Goal: Task Accomplishment & Management: Manage account settings

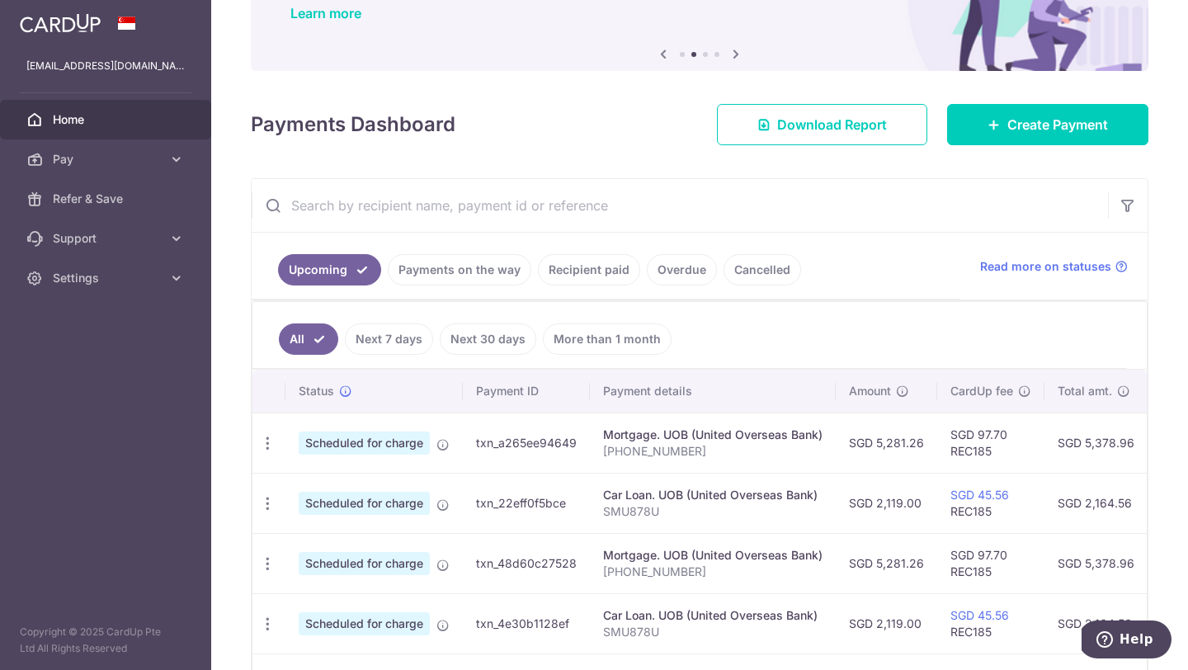
scroll to position [142, 0]
click at [267, 451] on icon "button" at bounding box center [267, 442] width 17 height 17
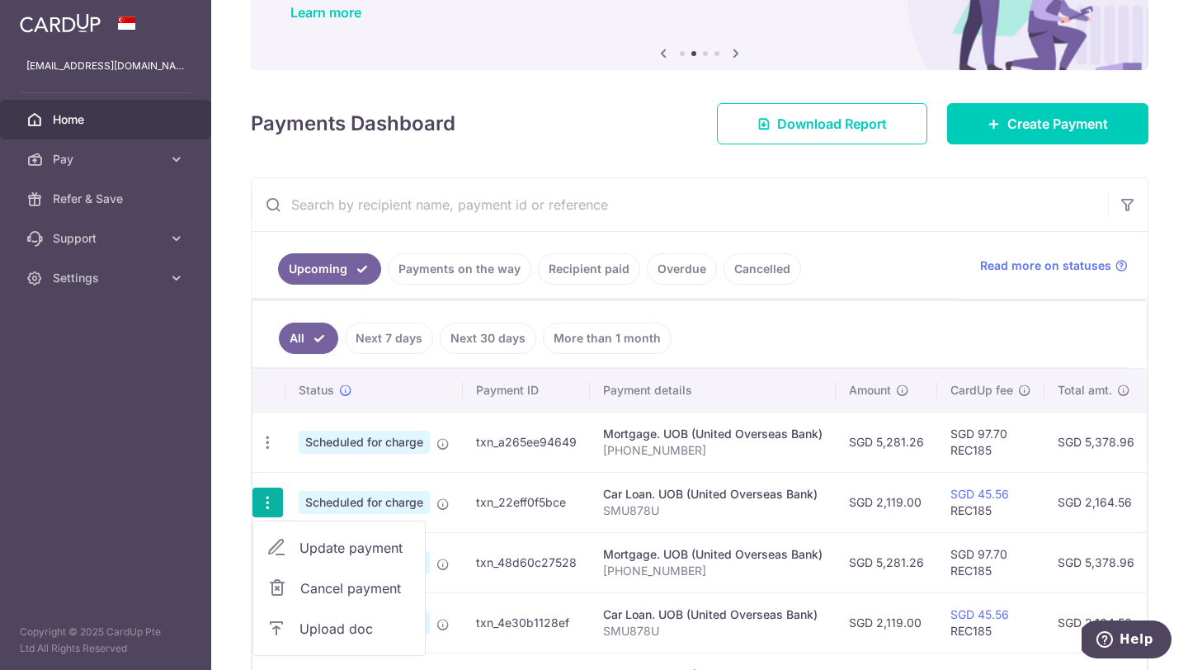
scroll to position [134, 0]
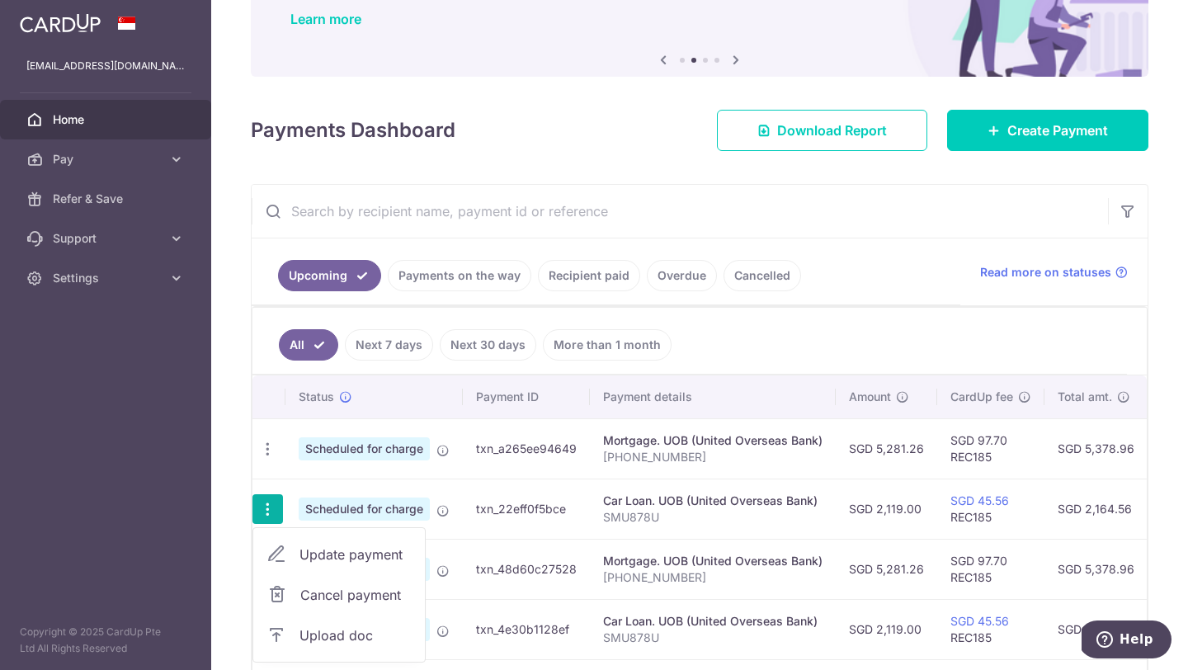
click at [356, 560] on span "Update payment" at bounding box center [355, 554] width 112 height 20
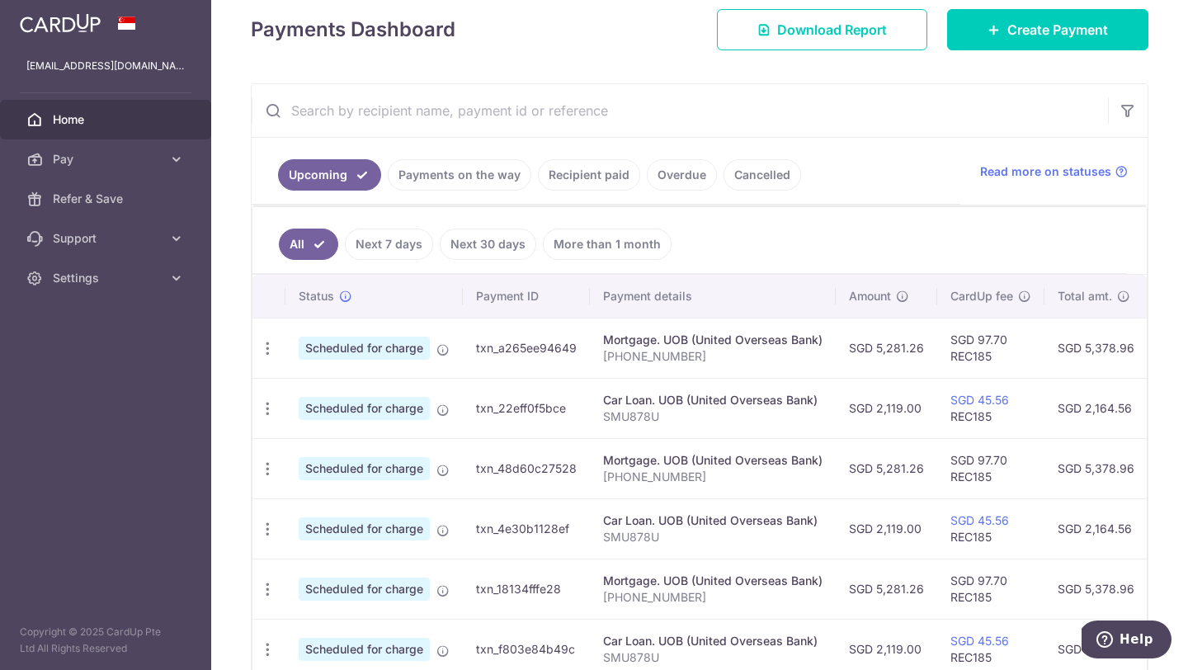
scroll to position [256, 0]
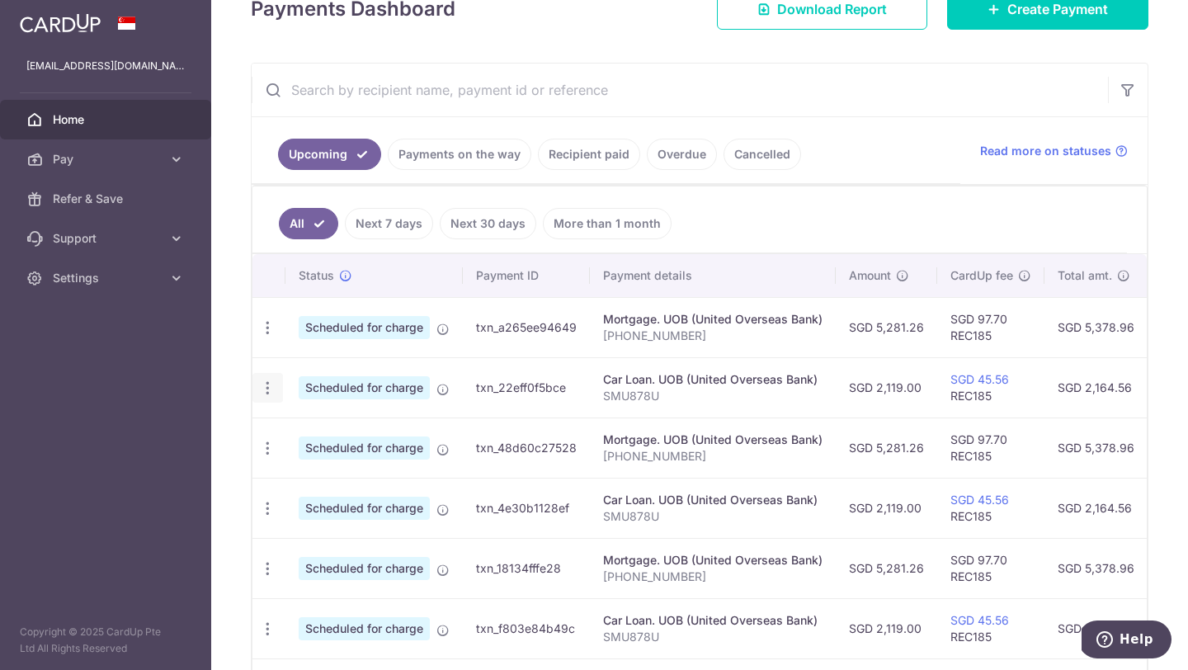
click at [265, 337] on icon "button" at bounding box center [267, 327] width 17 height 17
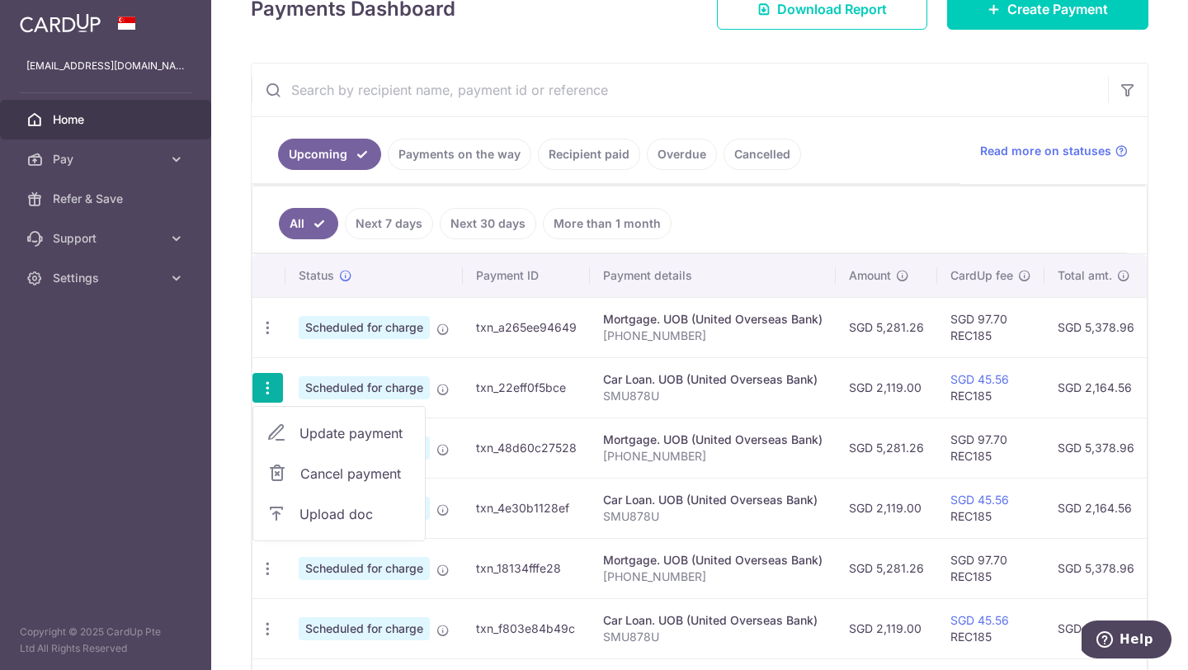
click at [334, 431] on span "Update payment" at bounding box center [355, 433] width 112 height 20
radio input "true"
type input "2,119.00"
type input "[DATE]"
type input "SMU878U"
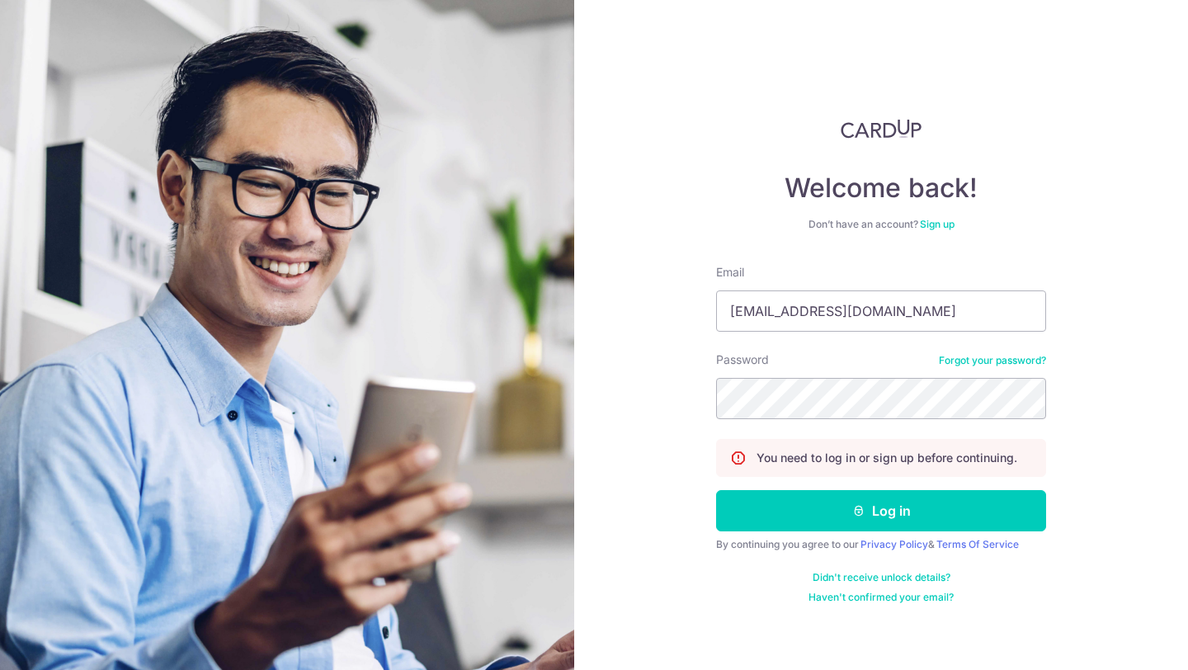
type input "[EMAIL_ADDRESS][DOMAIN_NAME]"
click at [716, 490] on button "Log in" at bounding box center [881, 510] width 330 height 41
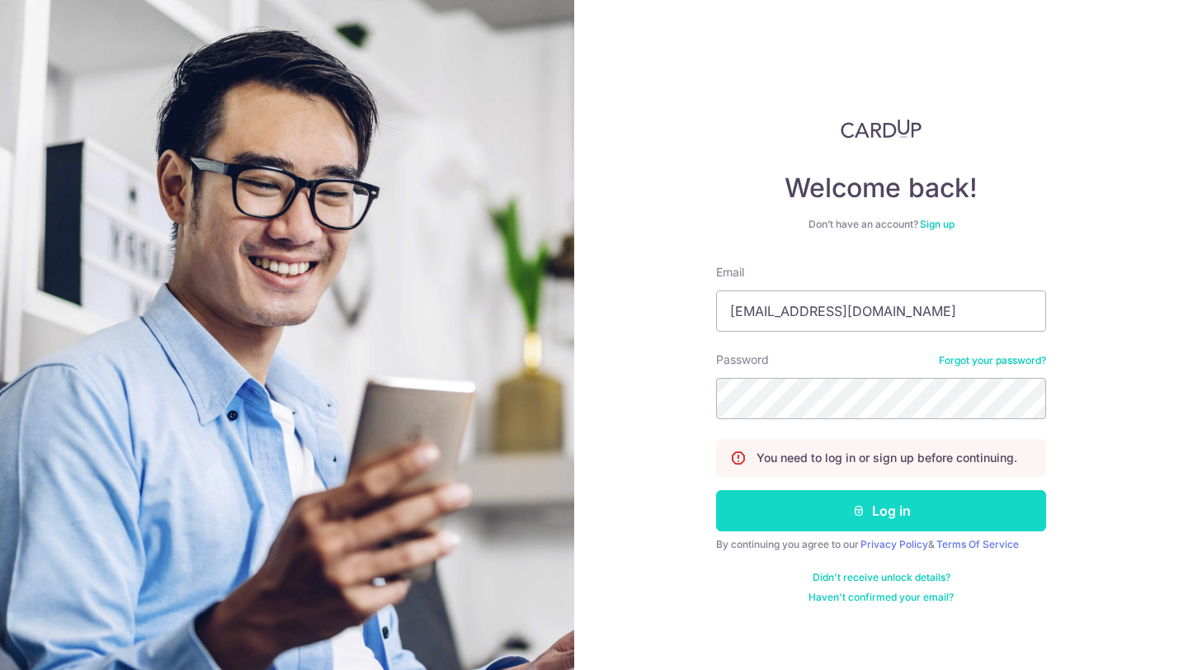
click at [907, 516] on button "Log in" at bounding box center [881, 510] width 330 height 41
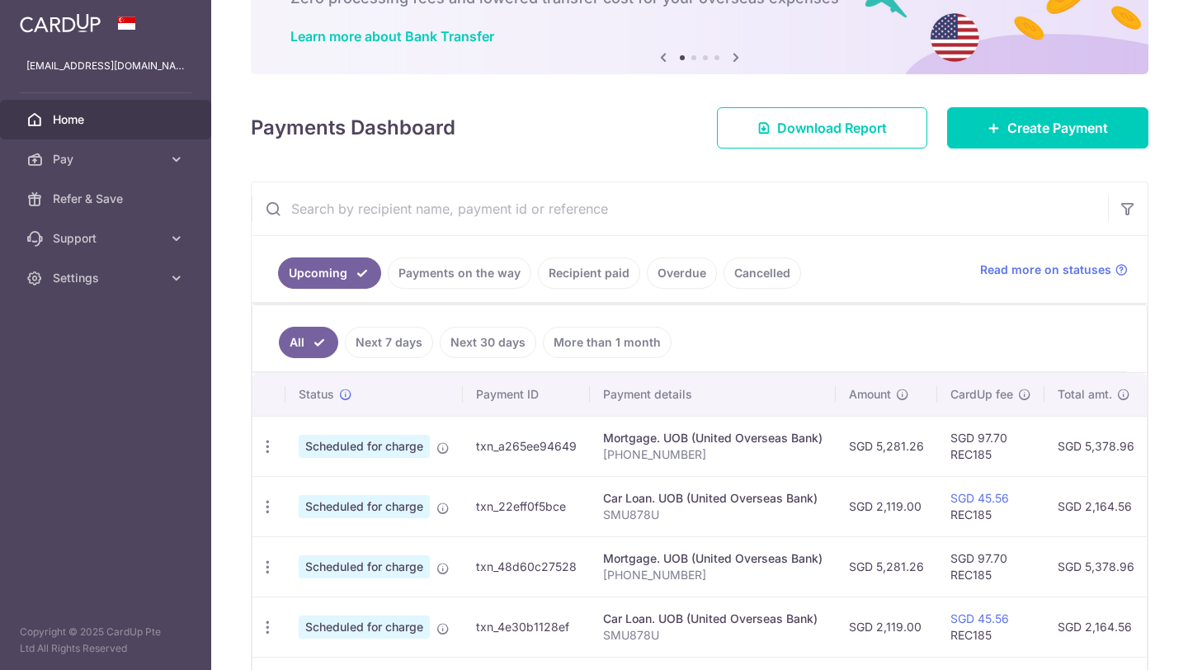
scroll to position [124, 0]
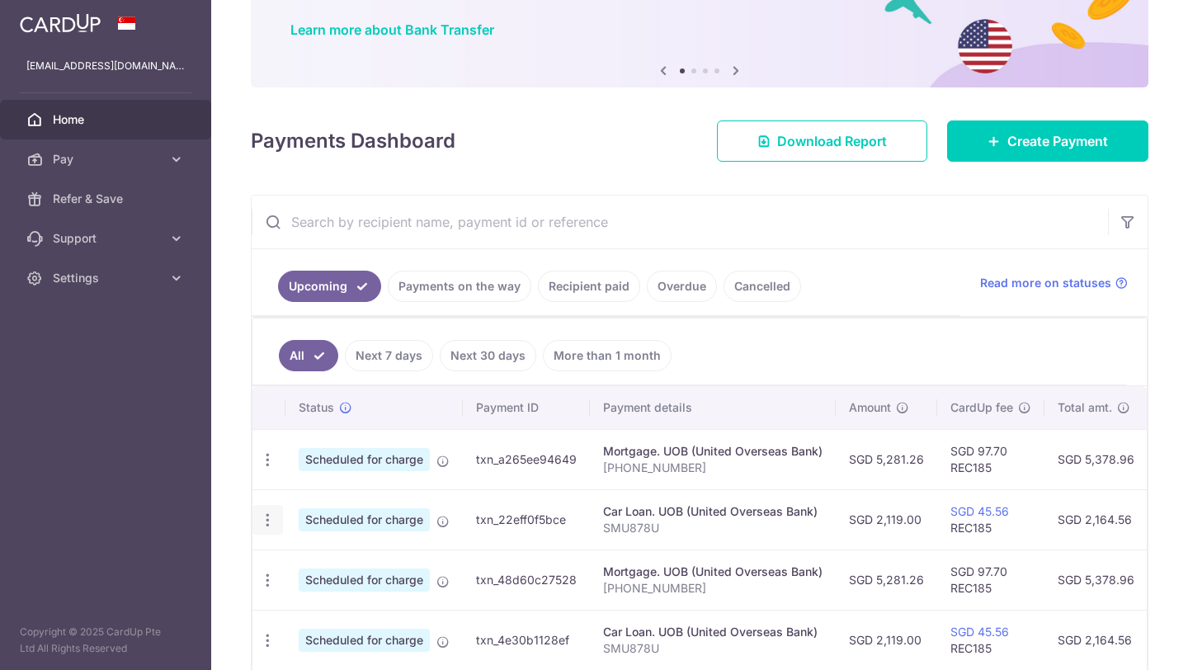
click at [267, 469] on icon "button" at bounding box center [267, 459] width 17 height 17
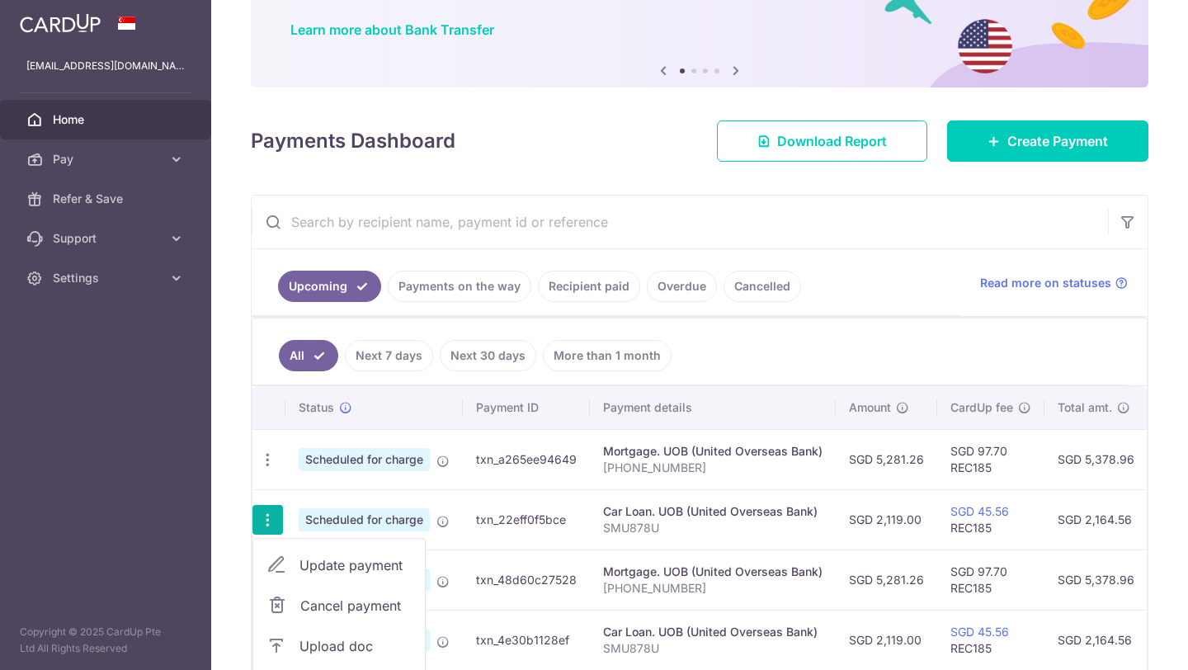
scroll to position [0, 0]
click at [330, 558] on span "Update payment" at bounding box center [355, 565] width 112 height 20
radio input "true"
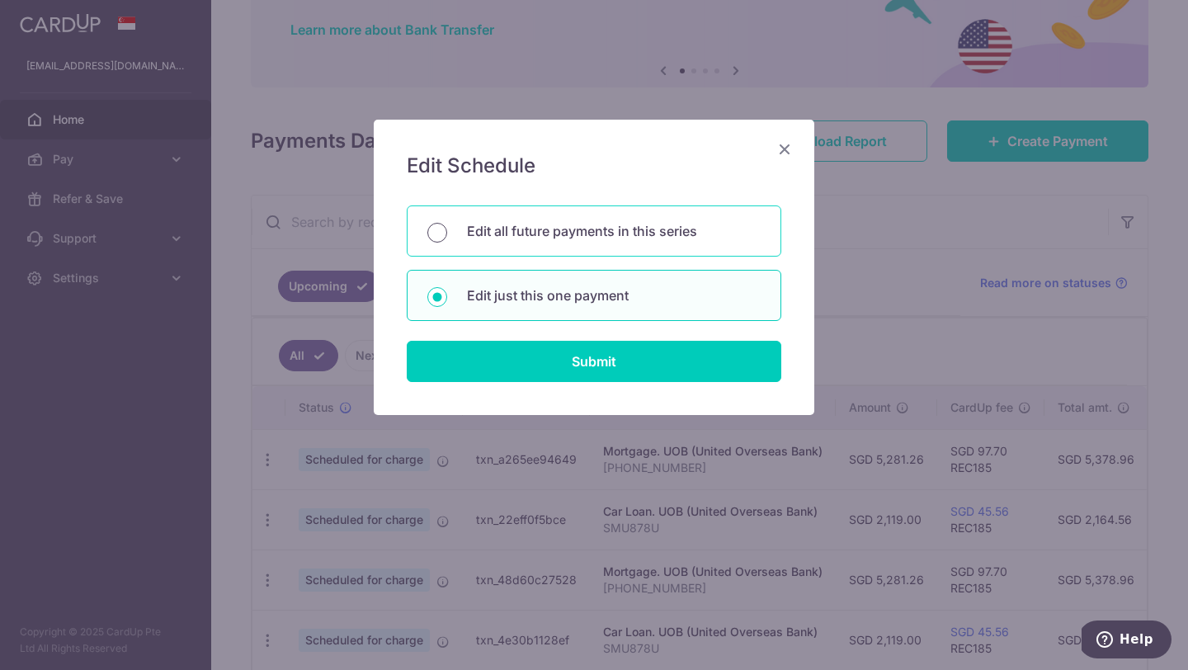
click at [439, 228] on input "Edit all future payments in this series" at bounding box center [437, 233] width 20 height 20
radio input "true"
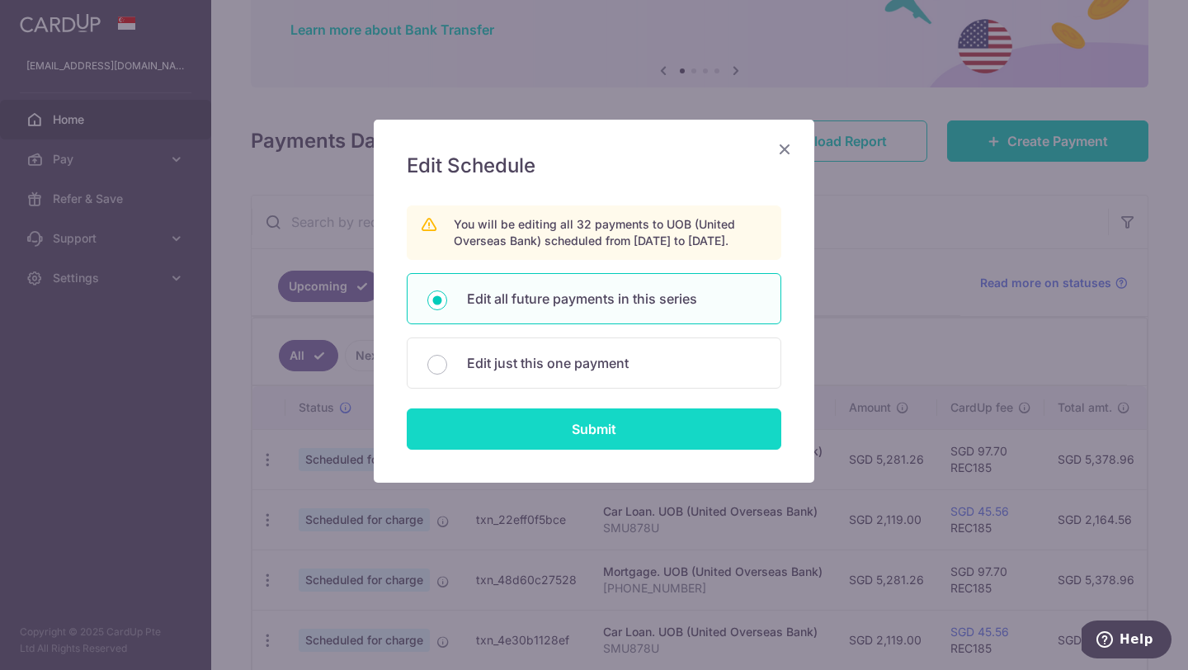
click at [572, 446] on input "Submit" at bounding box center [594, 428] width 374 height 41
radio input "true"
type input "2,119.00"
type input "SMU878U"
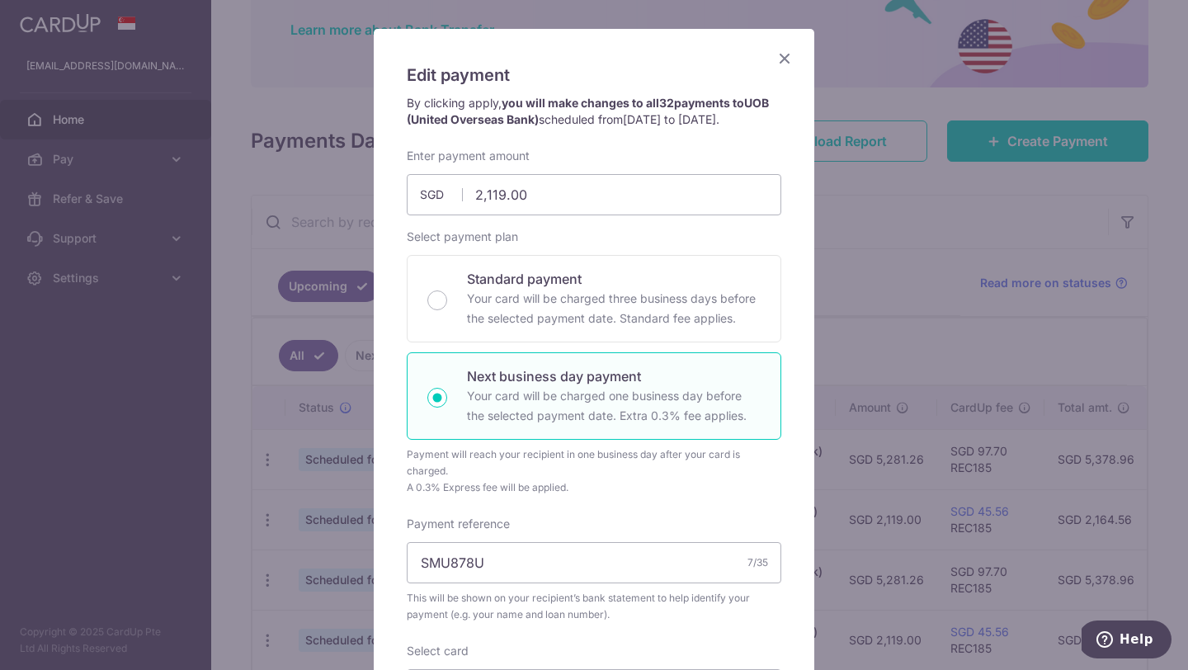
scroll to position [107, 0]
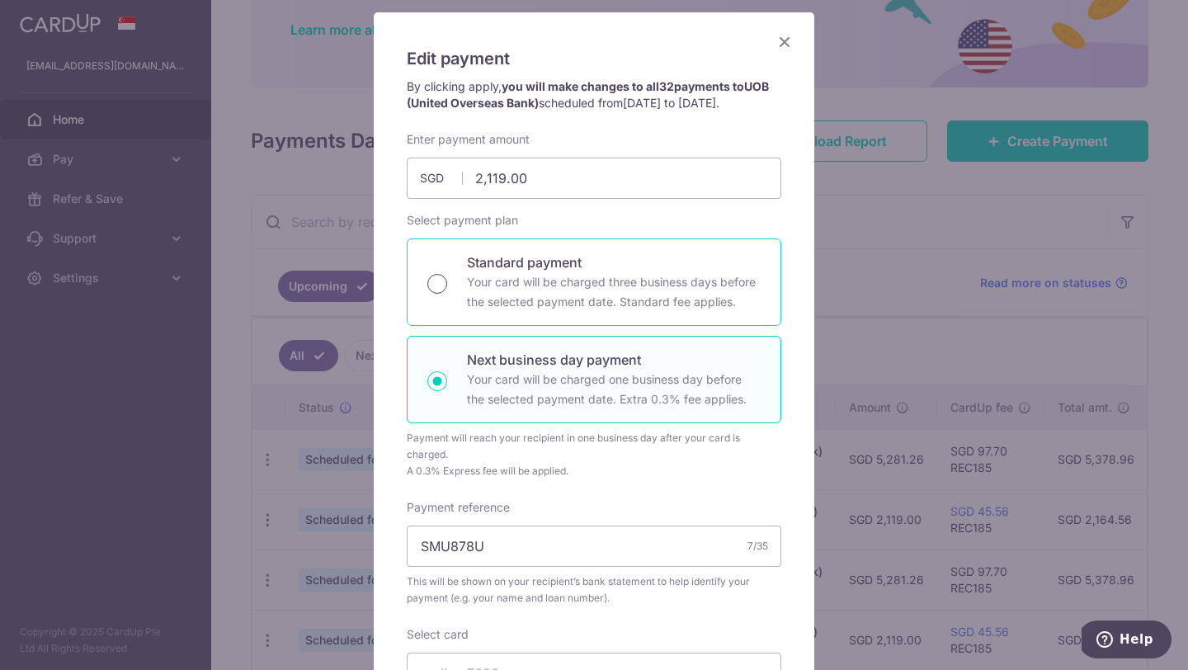
click at [437, 294] on input "Standard payment Your card will be charged three business days before the selec…" at bounding box center [437, 284] width 20 height 20
radio input "true"
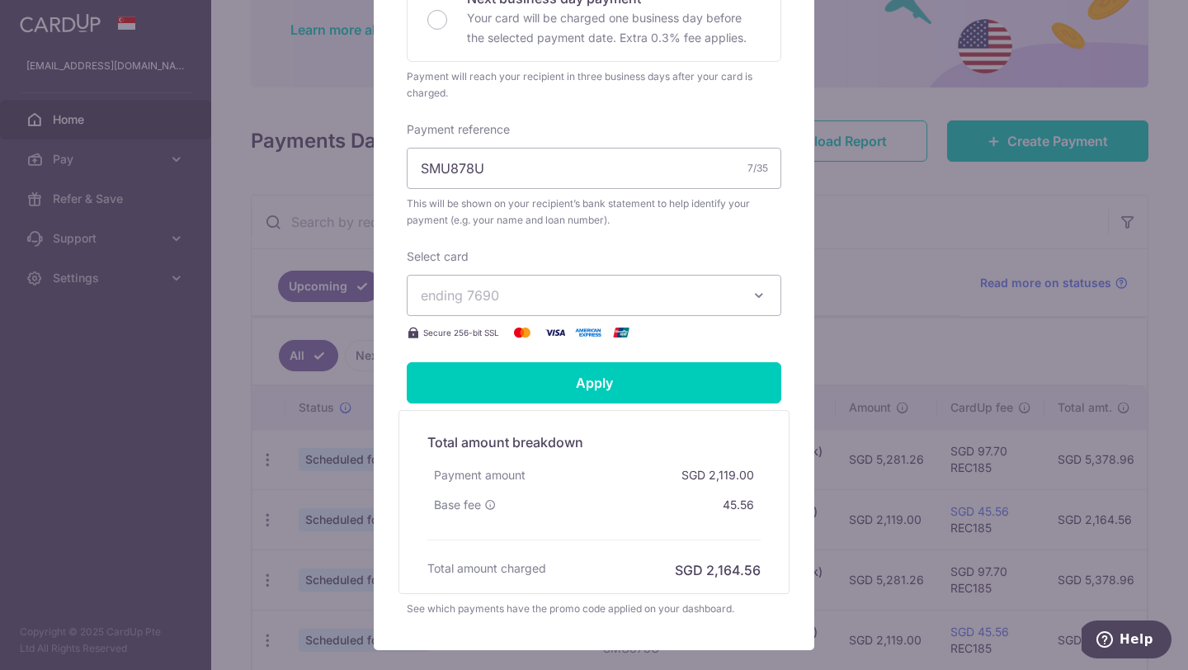
scroll to position [585, 0]
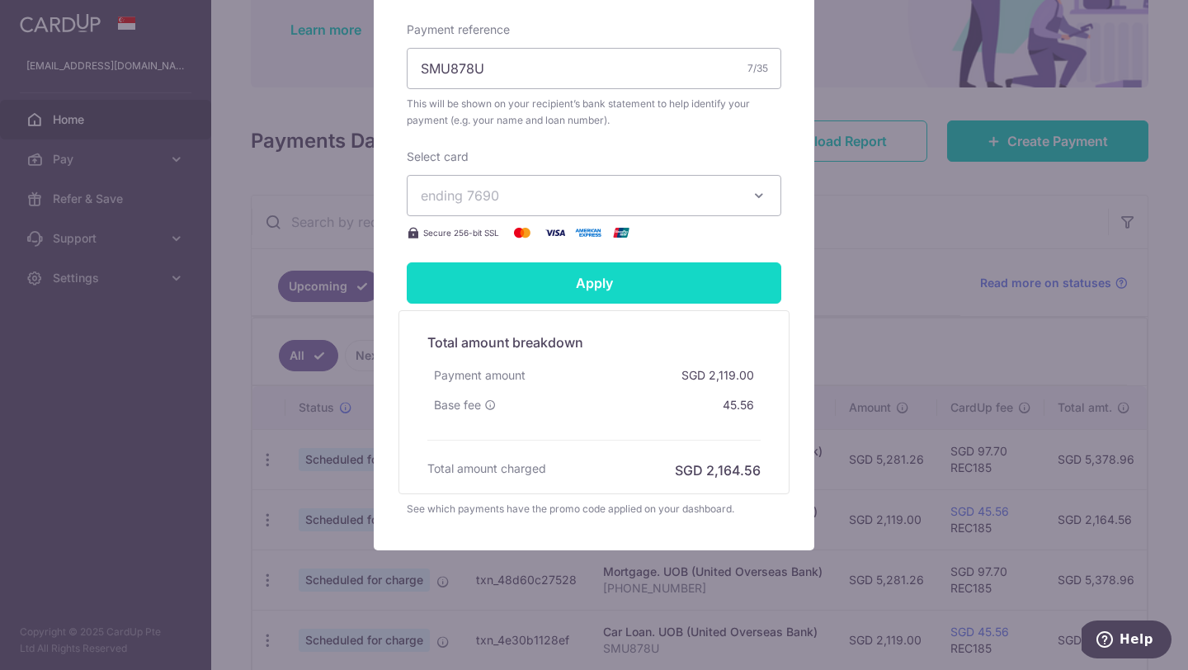
click at [627, 272] on input "Apply" at bounding box center [594, 282] width 374 height 41
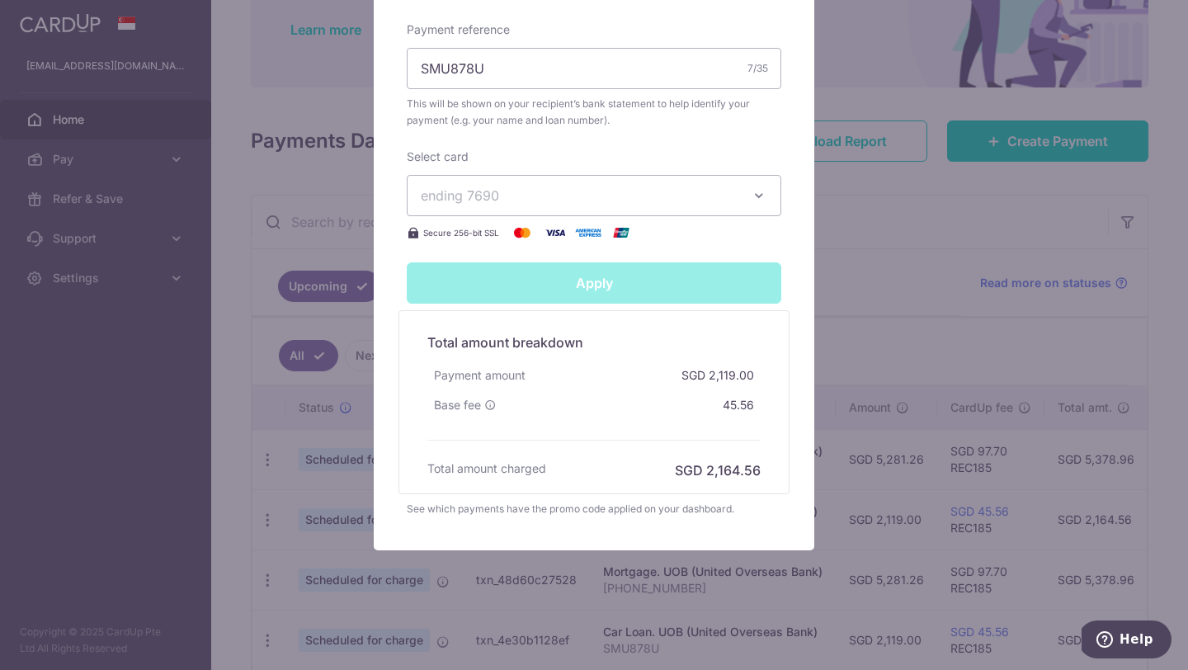
type input "Successfully Applied"
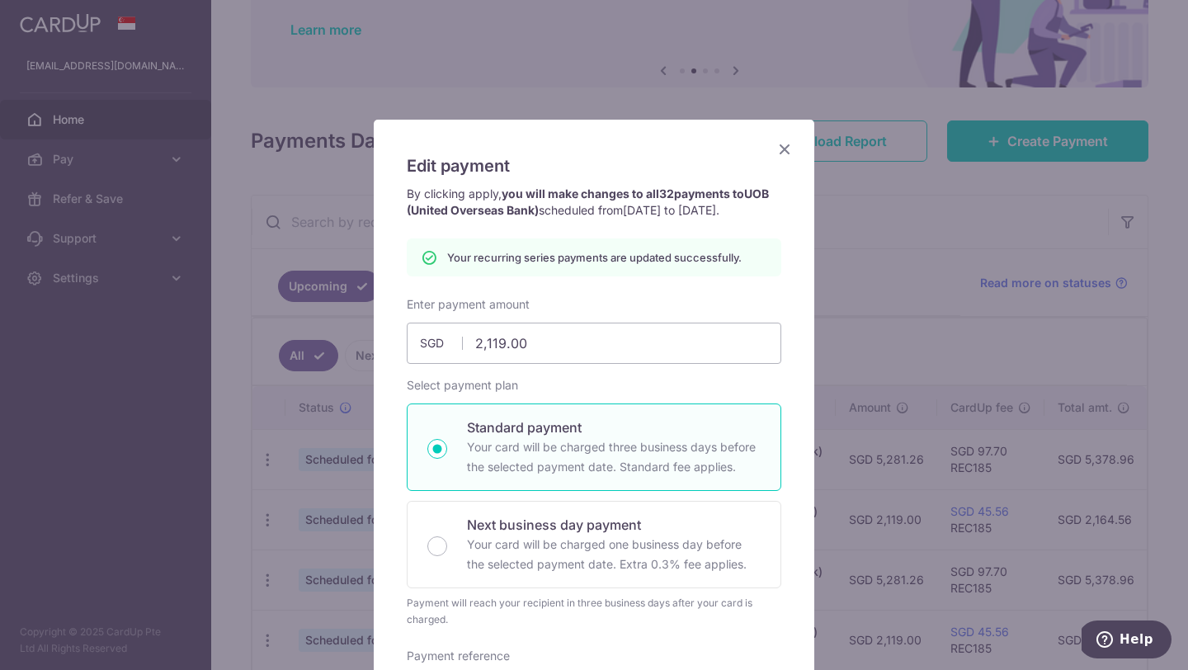
scroll to position [1, 0]
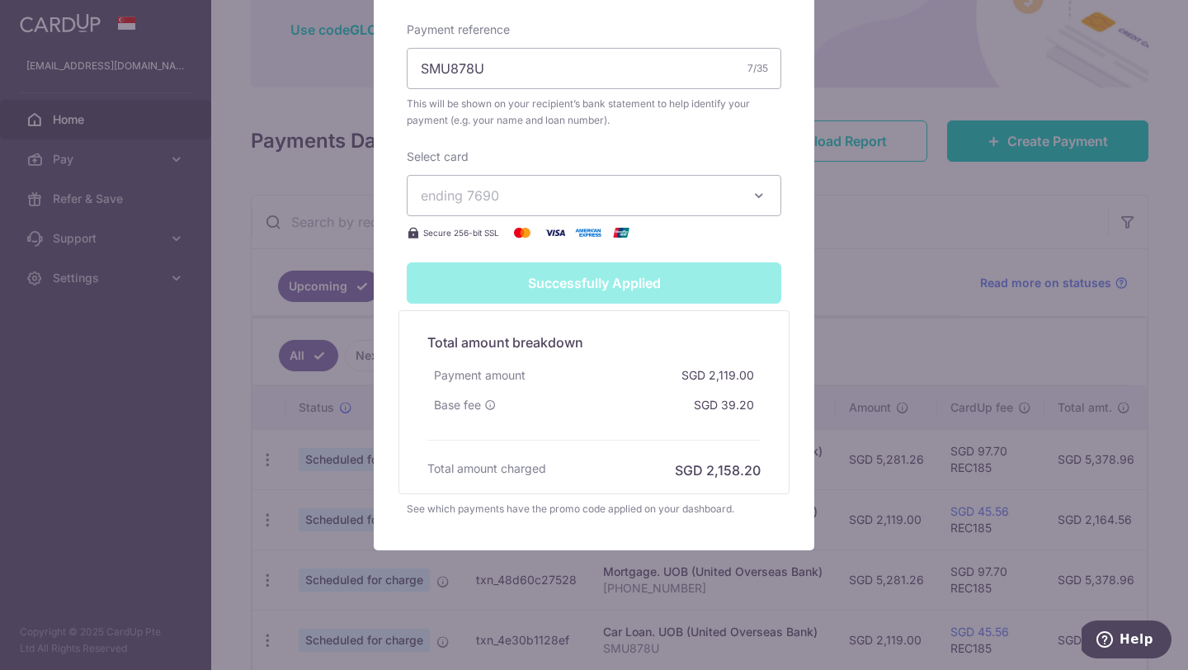
click at [665, 274] on div "Successfully Applied" at bounding box center [594, 282] width 394 height 41
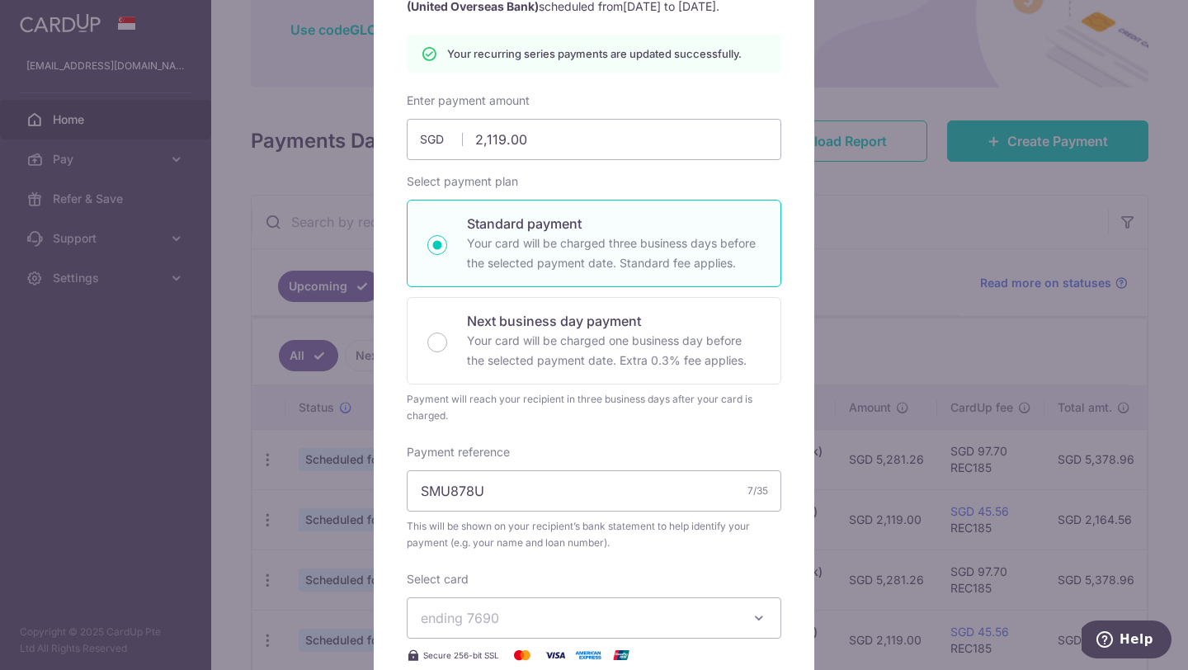
scroll to position [0, 0]
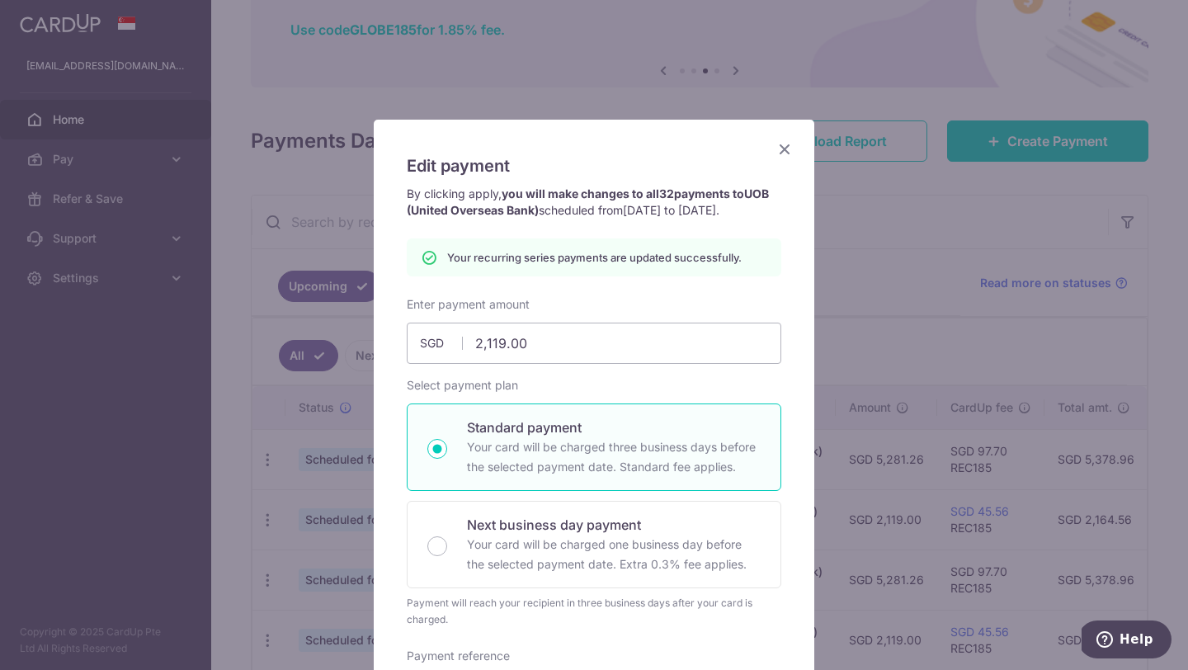
click at [781, 153] on icon "Close" at bounding box center [785, 149] width 20 height 21
